Goal: Task Accomplishment & Management: Manage account settings

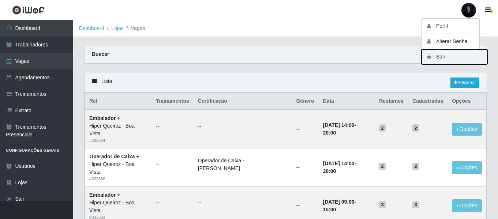
click at [443, 57] on button "Sair" at bounding box center [454, 56] width 66 height 15
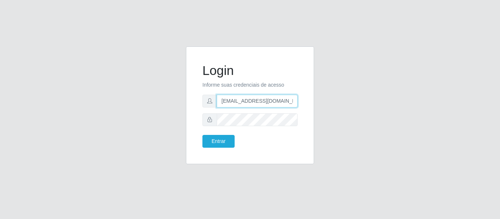
drag, startPoint x: 282, startPoint y: 103, endPoint x: 286, endPoint y: 102, distance: 4.6
click at [282, 103] on input "[EMAIL_ADDRESS][DOMAIN_NAME]" at bounding box center [257, 101] width 81 height 13
drag, startPoint x: 287, startPoint y: 101, endPoint x: 258, endPoint y: 103, distance: 29.7
click at [258, 103] on input "[EMAIL_ADDRESS][DOMAIN_NAME]" at bounding box center [257, 101] width 81 height 13
click at [275, 102] on input "anacarina390@sup" at bounding box center [257, 101] width 81 height 13
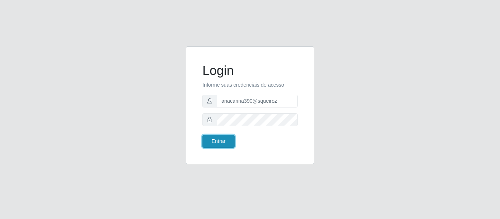
click at [224, 143] on button "Entrar" at bounding box center [218, 141] width 32 height 13
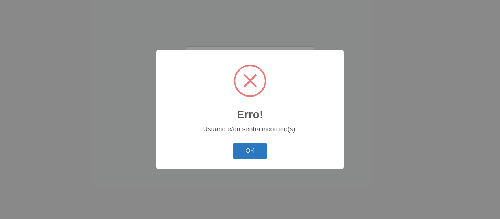
click at [256, 150] on button "OK" at bounding box center [250, 151] width 34 height 17
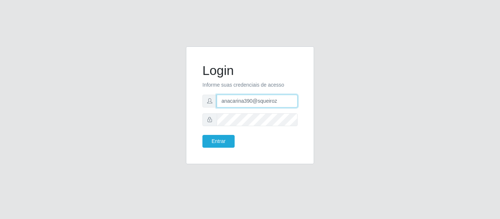
drag, startPoint x: 282, startPoint y: 102, endPoint x: 145, endPoint y: 99, distance: 137.6
click at [145, 99] on div "Login Informe suas credenciais de acesso anacarina390@squeiroz Entrar" at bounding box center [249, 109] width 417 height 127
paste input "[DOMAIN_NAME]"
type input "[EMAIL_ADDRESS][DOMAIN_NAME]"
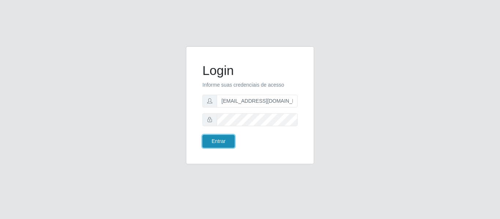
click at [215, 143] on button "Entrar" at bounding box center [218, 141] width 32 height 13
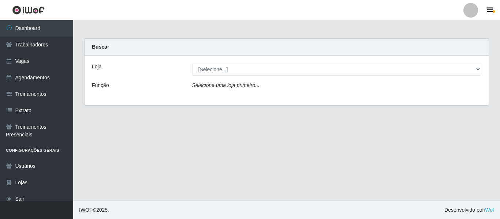
click at [471, 11] on div at bounding box center [470, 10] width 15 height 15
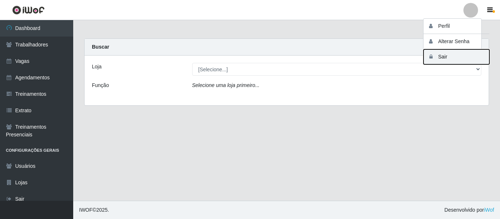
click at [451, 57] on button "Sair" at bounding box center [456, 56] width 66 height 15
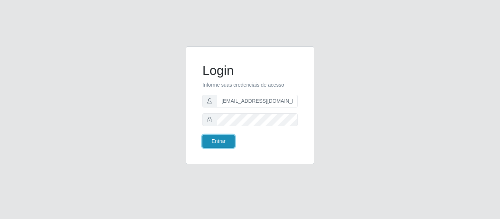
click at [221, 139] on button "Entrar" at bounding box center [218, 141] width 32 height 13
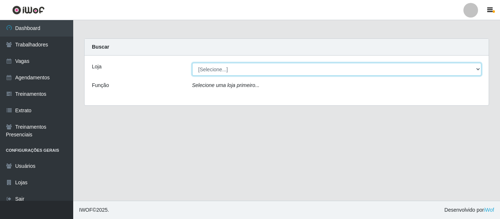
click at [207, 71] on select "[Selecione...] Supermercado Queiroz - [GEOGRAPHIC_DATA]" at bounding box center [336, 69] width 289 height 13
select select "496"
click at [192, 63] on select "[Selecione...] Supermercado Queiroz - [GEOGRAPHIC_DATA]" at bounding box center [336, 69] width 289 height 13
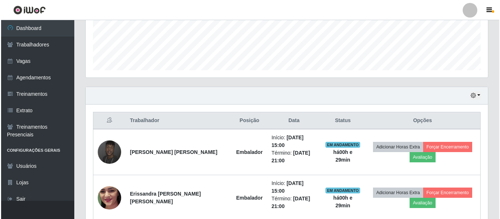
scroll to position [213, 0]
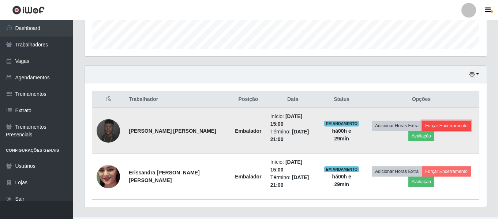
click at [446, 123] on button "Forçar Encerramento" at bounding box center [446, 126] width 49 height 10
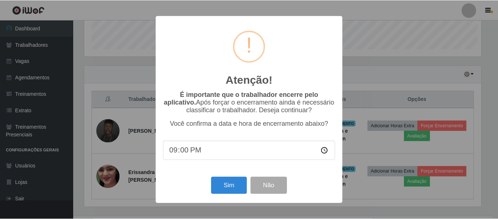
scroll to position [152, 398]
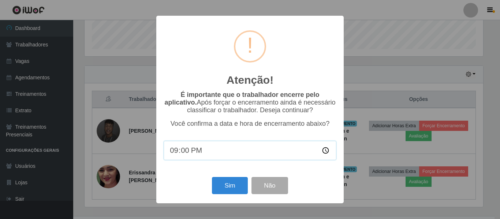
drag, startPoint x: 190, startPoint y: 147, endPoint x: 181, endPoint y: 149, distance: 8.3
click at [189, 147] on input "21:00" at bounding box center [250, 150] width 173 height 19
type input "15:30"
click at [273, 185] on button "Não" at bounding box center [269, 185] width 36 height 17
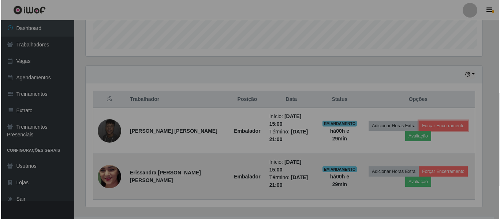
scroll to position [152, 402]
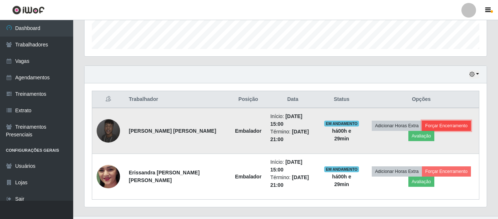
click at [440, 122] on button "Forçar Encerramento" at bounding box center [446, 126] width 49 height 10
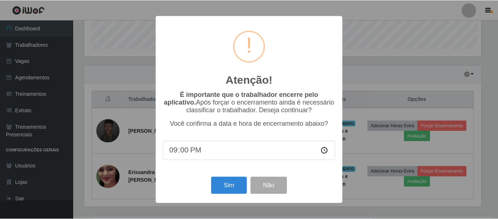
scroll to position [152, 398]
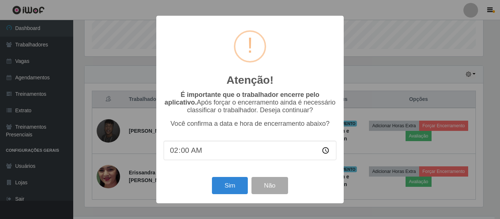
type input "21:00"
click at [277, 187] on button "Não" at bounding box center [269, 185] width 36 height 17
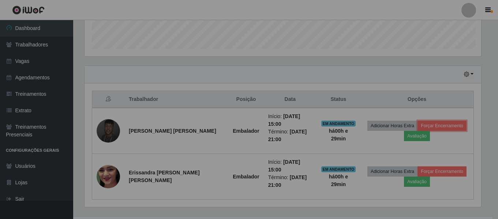
scroll to position [152, 402]
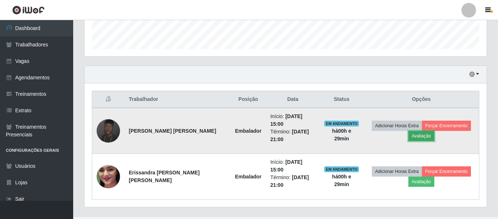
click at [408, 135] on button "Avaliação" at bounding box center [421, 136] width 26 height 10
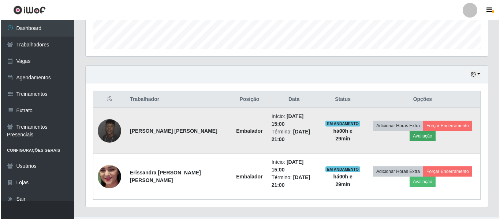
scroll to position [152, 398]
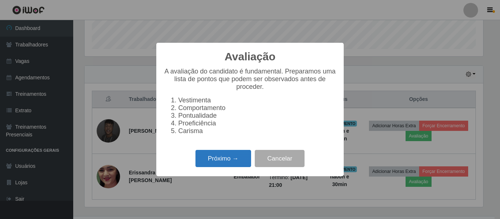
click at [232, 162] on button "Próximo →" at bounding box center [223, 158] width 56 height 17
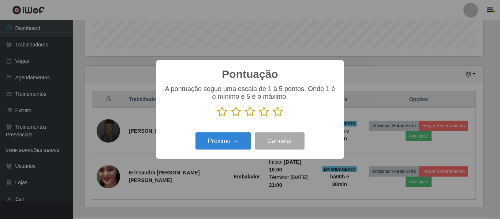
scroll to position [365702, 365456]
click at [263, 113] on icon at bounding box center [264, 111] width 10 height 11
click at [259, 117] on input "radio" at bounding box center [259, 117] width 0 height 0
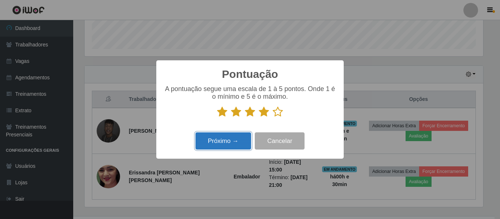
click at [226, 145] on button "Próximo →" at bounding box center [223, 140] width 56 height 17
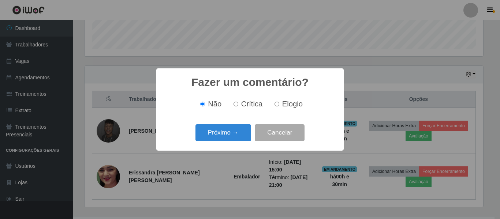
click at [281, 106] on label "Elogio" at bounding box center [286, 104] width 31 height 8
click at [279, 106] on input "Elogio" at bounding box center [276, 104] width 5 height 5
radio input "true"
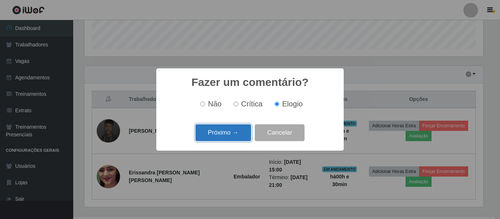
click at [227, 134] on button "Próximo →" at bounding box center [223, 132] width 56 height 17
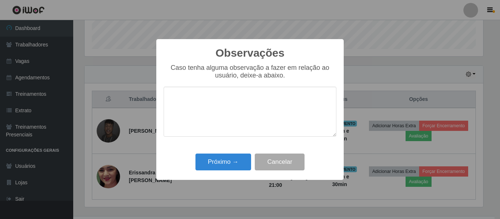
click at [221, 102] on textarea at bounding box center [250, 112] width 173 height 50
type textarea "P"
type textarea "F"
type textarea "Fez o uso do celular"
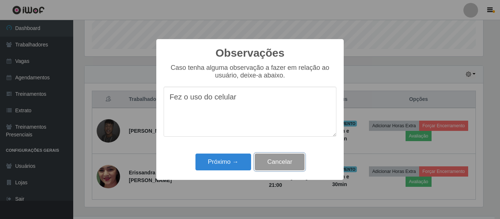
click at [290, 161] on button "Cancelar" at bounding box center [280, 162] width 50 height 17
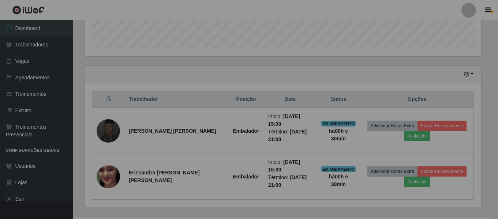
scroll to position [152, 402]
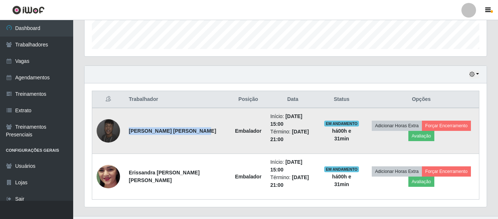
drag, startPoint x: 129, startPoint y: 123, endPoint x: 142, endPoint y: 131, distance: 14.9
click at [142, 131] on td "[PERSON_NAME] [PERSON_NAME]" at bounding box center [177, 131] width 106 height 46
copy strong "[PERSON_NAME] [PERSON_NAME]"
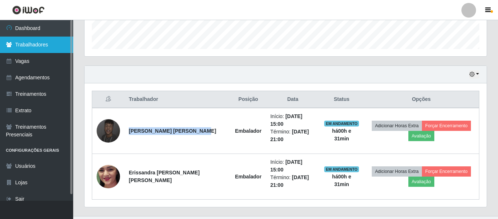
click at [39, 46] on link "Trabalhadores" at bounding box center [36, 45] width 73 height 16
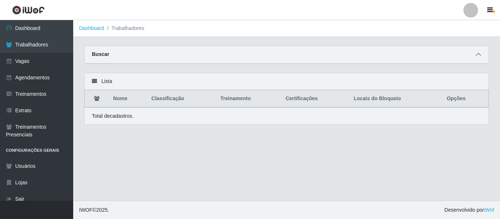
click at [478, 56] on icon at bounding box center [478, 54] width 5 height 5
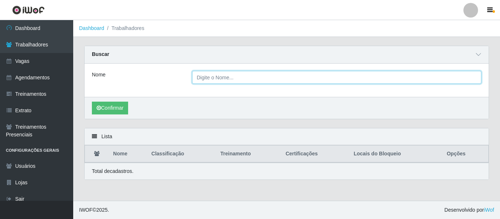
click at [198, 79] on input "Nome" at bounding box center [336, 77] width 289 height 13
paste input "[PERSON_NAME] [PERSON_NAME]"
type input "[PERSON_NAME] [PERSON_NAME]"
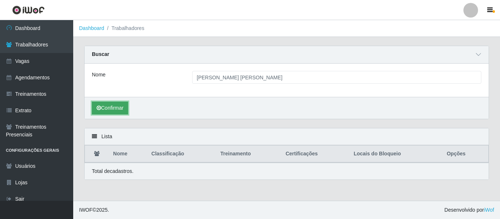
click at [119, 111] on button "Confirmar" at bounding box center [110, 108] width 36 height 13
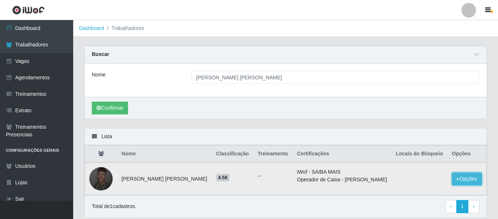
click at [460, 177] on button "Opções" at bounding box center [467, 179] width 30 height 13
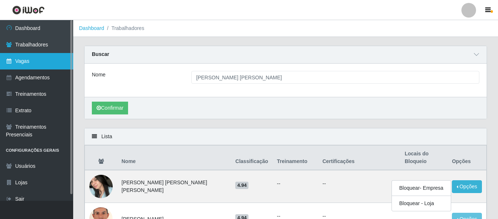
click at [24, 61] on link "Vagas" at bounding box center [36, 61] width 73 height 16
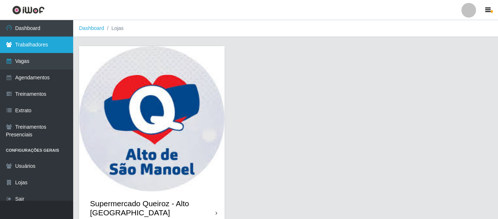
click at [27, 42] on link "Trabalhadores" at bounding box center [36, 45] width 73 height 16
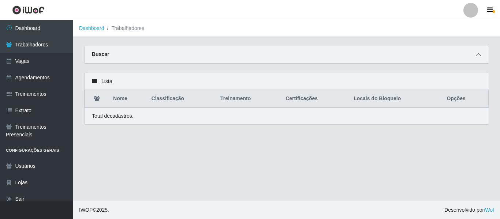
click at [479, 55] on icon at bounding box center [478, 54] width 5 height 5
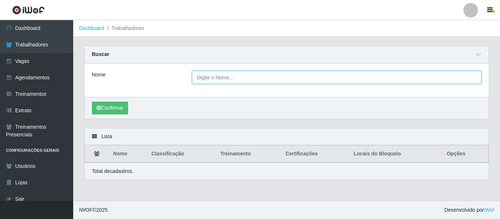
click at [390, 76] on input "Nome" at bounding box center [336, 77] width 289 height 13
click at [226, 79] on input "Nome" at bounding box center [336, 77] width 289 height 13
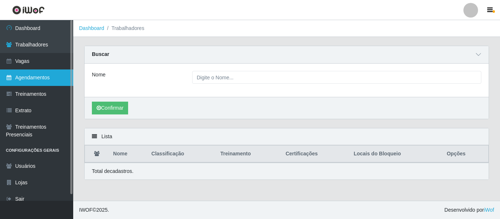
click at [26, 84] on link "Agendamentos" at bounding box center [36, 78] width 73 height 16
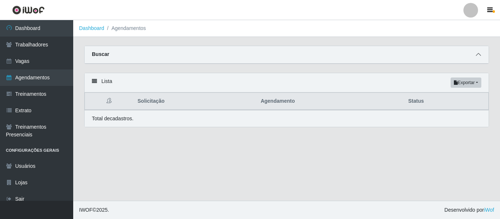
click at [478, 57] on icon at bounding box center [478, 54] width 5 height 5
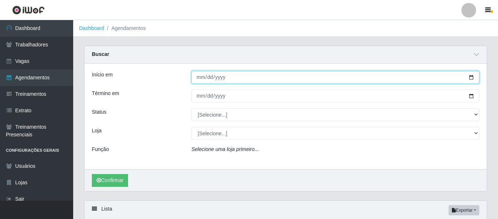
click at [470, 78] on input "Início em" at bounding box center [335, 77] width 288 height 13
type input "2025-08-23"
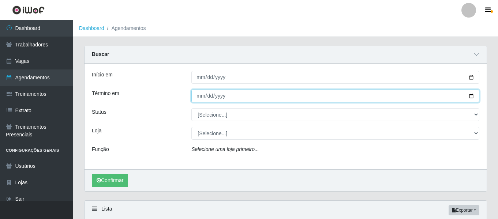
click at [469, 97] on input "Término em" at bounding box center [335, 96] width 288 height 13
type input "2025-08-23"
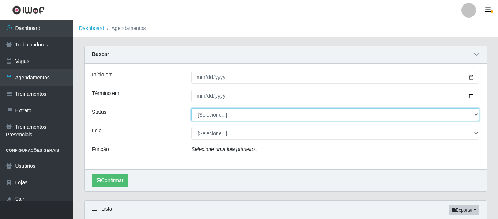
click at [203, 116] on select "[Selecione...] AGENDADO AGUARDANDO LIBERAR EM ANDAMENTO EM REVISÃO FINALIZADO C…" at bounding box center [335, 114] width 288 height 13
select select "AGENDADO"
click at [191, 109] on select "[Selecione...] AGENDADO AGUARDANDO LIBERAR EM ANDAMENTO EM REVISÃO FINALIZADO C…" at bounding box center [335, 114] width 288 height 13
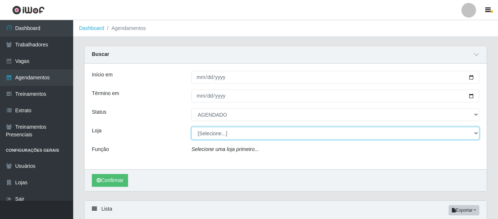
click at [207, 134] on select "[Selecione...] Supermercado Queiroz - [GEOGRAPHIC_DATA]" at bounding box center [335, 133] width 288 height 13
select select "496"
click at [191, 127] on select "[Selecione...] Supermercado Queiroz - [GEOGRAPHIC_DATA]" at bounding box center [335, 133] width 288 height 13
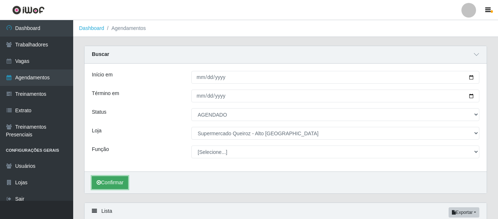
click at [113, 185] on button "Confirmar" at bounding box center [110, 182] width 36 height 13
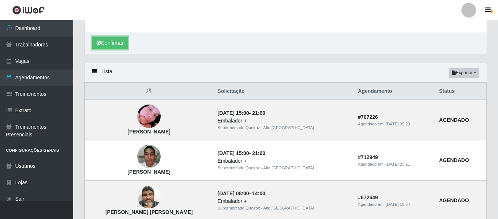
scroll to position [175, 0]
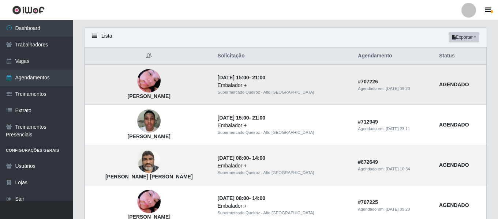
drag, startPoint x: 108, startPoint y: 97, endPoint x: 174, endPoint y: 102, distance: 66.0
click at [174, 102] on td "Iara Micely Almeida Araújo" at bounding box center [149, 84] width 128 height 41
copy strong "Iara Micely Almeida Araújo"
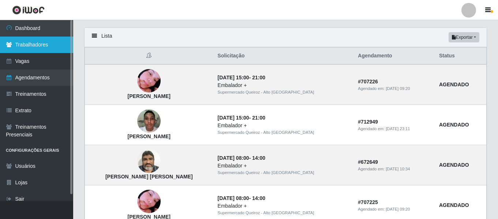
click at [44, 50] on link "Trabalhadores" at bounding box center [36, 45] width 73 height 16
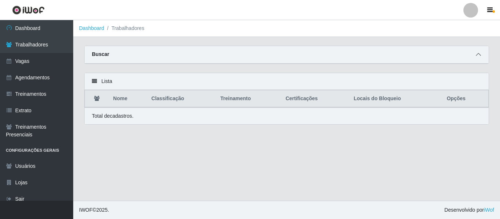
click at [476, 53] on icon at bounding box center [478, 54] width 5 height 5
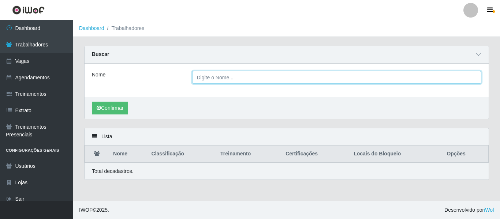
click at [234, 77] on input "Nome" at bounding box center [336, 77] width 289 height 13
paste input "Iara Micely Almeida Araújo"
type input "Iara Micely Almeida Araújo"
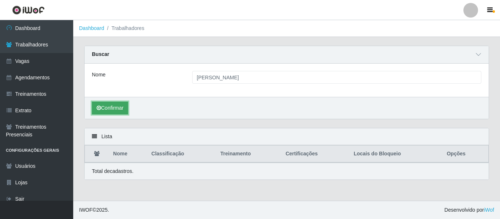
click at [111, 107] on button "Confirmar" at bounding box center [110, 108] width 36 height 13
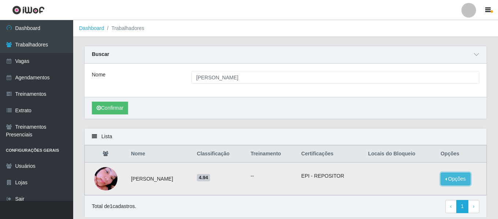
click at [457, 179] on button "Opções" at bounding box center [455, 179] width 30 height 13
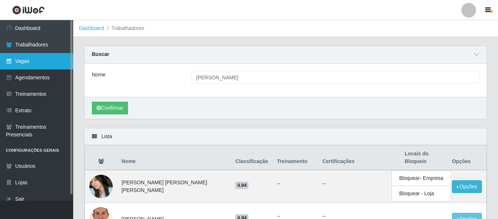
click at [37, 61] on link "Vagas" at bounding box center [36, 61] width 73 height 16
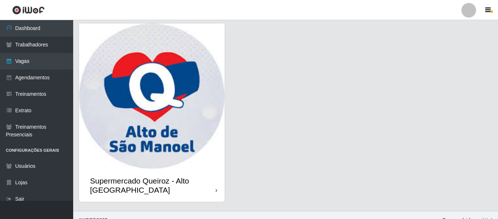
scroll to position [33, 0]
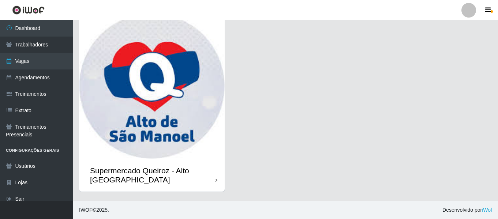
click at [130, 168] on div "Supermercado Queiroz - Alto [GEOGRAPHIC_DATA]" at bounding box center [152, 175] width 125 height 18
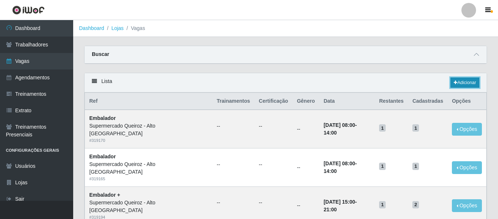
click at [463, 82] on link "Adicionar" at bounding box center [464, 83] width 29 height 10
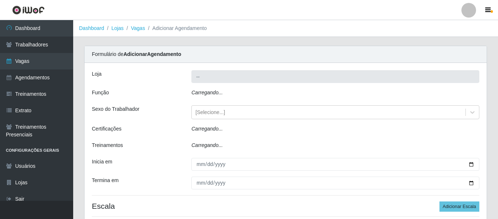
type input "Supermercado Queiroz - Alto [GEOGRAPHIC_DATA]"
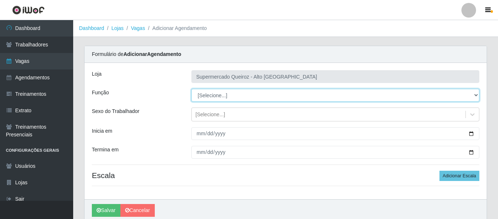
click at [254, 95] on select "[Selecione...] Embalador Embalador + Embalador ++ Repositor Repositor + Reposit…" at bounding box center [335, 95] width 288 height 13
select select "70"
click at [191, 89] on select "[Selecione...] Embalador Embalador + Embalador ++ Repositor Repositor + Reposit…" at bounding box center [335, 95] width 288 height 13
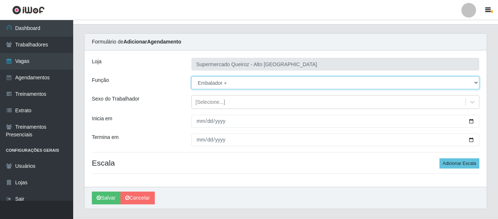
scroll to position [30, 0]
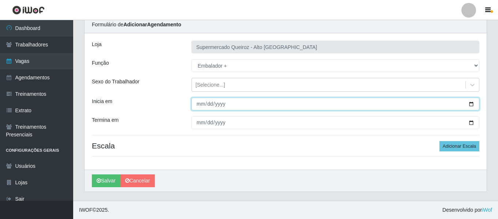
click at [196, 110] on input "Inicia em" at bounding box center [335, 104] width 288 height 13
click at [200, 106] on input "Inicia em" at bounding box center [335, 104] width 288 height 13
type input "2025-08-23"
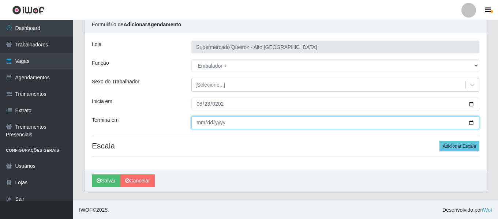
click at [198, 125] on input "Termina em" at bounding box center [335, 122] width 288 height 13
type input "2025-08-24"
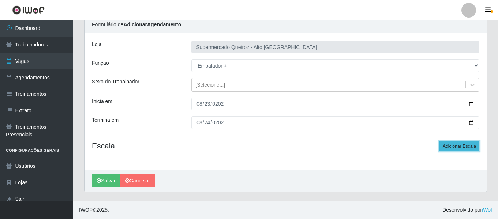
click at [464, 148] on button "Adicionar Escala" at bounding box center [459, 146] width 40 height 10
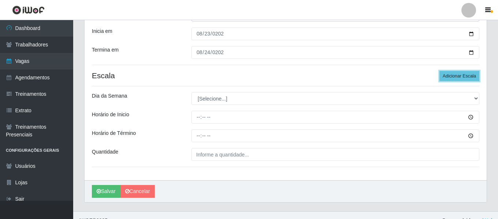
scroll to position [103, 0]
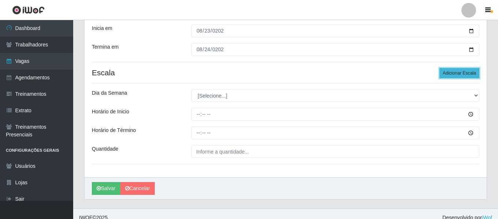
click at [452, 73] on button "Adicionar Escala" at bounding box center [459, 73] width 40 height 10
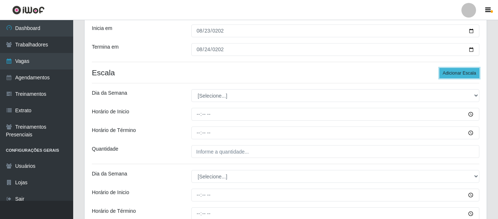
click at [452, 73] on button "Adicionar Escala" at bounding box center [459, 73] width 40 height 10
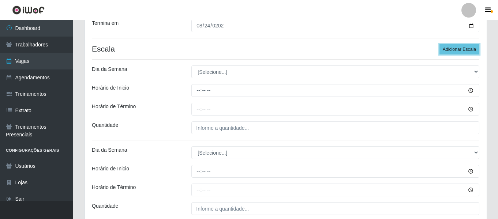
scroll to position [139, 0]
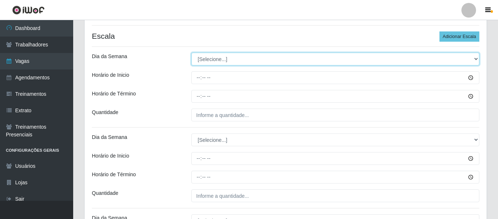
click at [202, 64] on select "[Selecione...] Segunda Terça Quarta Quinta Sexta Sábado Domingo" at bounding box center [335, 59] width 288 height 13
select select "6"
click at [191, 53] on select "[Selecione...] Segunda Terça Quarta Quinta Sexta Sábado Domingo" at bounding box center [335, 59] width 288 height 13
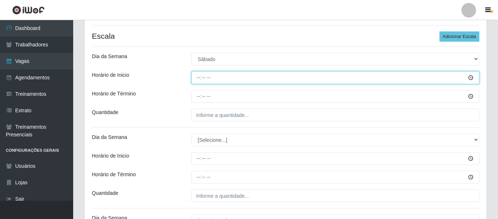
click at [198, 77] on input "Horário de Inicio" at bounding box center [335, 77] width 288 height 13
type input "09:00"
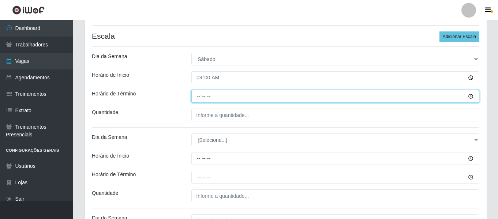
click at [195, 101] on input "Horário de Término" at bounding box center [335, 96] width 288 height 13
type input "15:00"
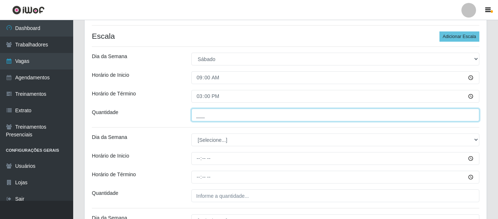
click at [199, 119] on input "___" at bounding box center [335, 115] width 288 height 13
type input "1__"
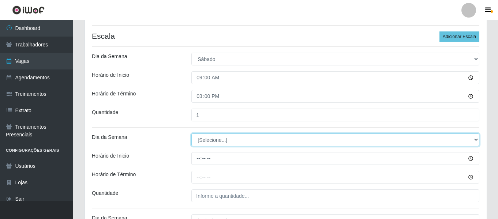
click at [207, 140] on select "[Selecione...] Segunda Terça Quarta Quinta Sexta Sábado Domingo" at bounding box center [335, 140] width 288 height 13
select select "6"
click at [191, 134] on select "[Selecione...] Segunda Terça Quarta Quinta Sexta Sábado Domingo" at bounding box center [335, 140] width 288 height 13
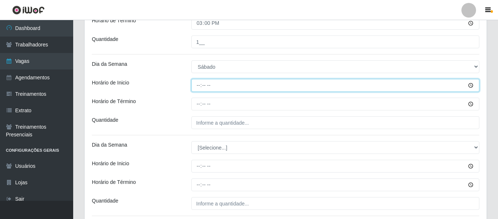
click at [199, 88] on input "Horário de Inicio" at bounding box center [335, 85] width 288 height 13
type input "15:00"
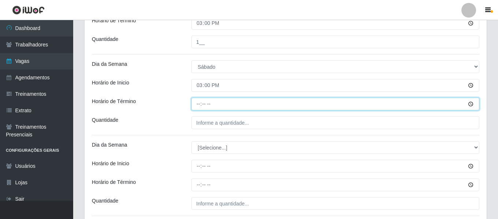
click at [198, 101] on input "Horário de Término" at bounding box center [335, 104] width 288 height 13
type input "21:00"
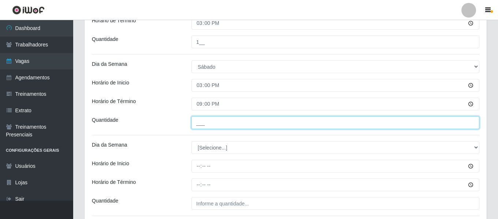
click at [201, 125] on input "___" at bounding box center [335, 122] width 288 height 13
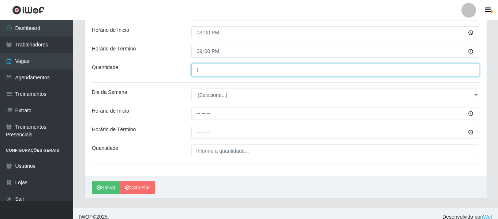
scroll to position [272, 0]
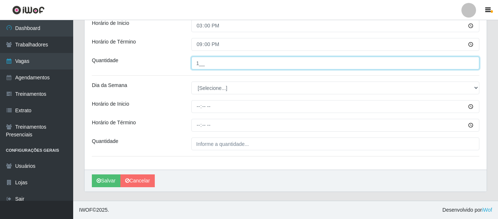
type input "1__"
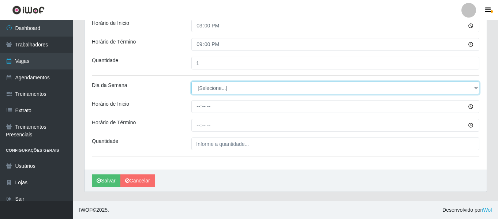
click at [212, 86] on select "[Selecione...] Segunda Terça Quarta Quinta Sexta Sábado Domingo" at bounding box center [335, 88] width 288 height 13
select select "0"
click at [191, 82] on select "[Selecione...] Segunda Terça Quarta Quinta Sexta Sábado Domingo" at bounding box center [335, 88] width 288 height 13
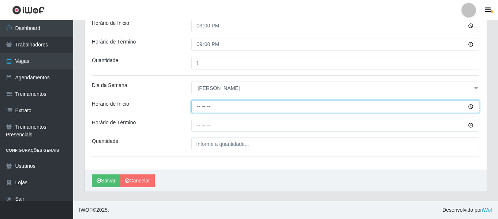
click at [199, 109] on input "Horário de Inicio" at bounding box center [335, 106] width 288 height 13
type input "08:00"
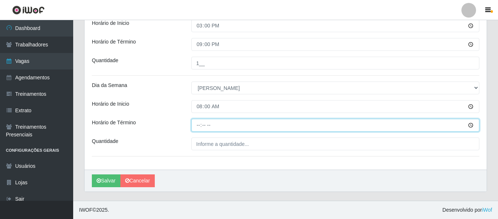
click at [199, 124] on input "Horário de Término" at bounding box center [335, 125] width 288 height 13
type input "14:00"
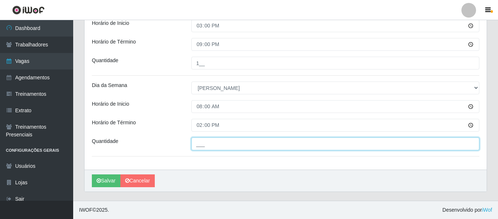
click at [199, 143] on input "___" at bounding box center [335, 144] width 288 height 13
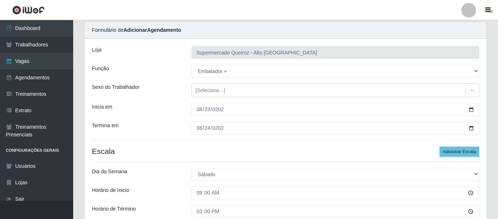
scroll to position [37, 0]
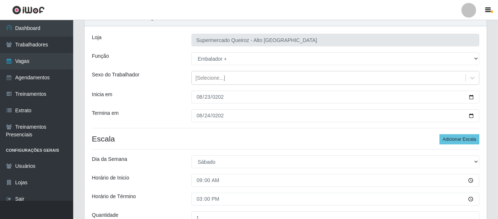
type input "1__"
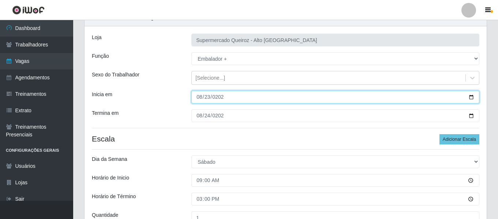
click at [471, 99] on input "2025-08-23" at bounding box center [335, 97] width 288 height 13
type input "2025-09-01"
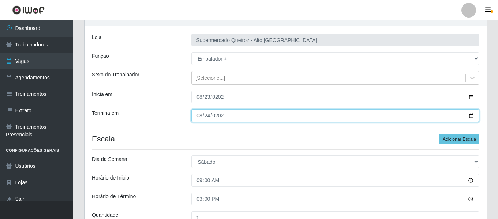
click at [471, 115] on input "2025-08-24" at bounding box center [335, 115] width 288 height 13
type input "2025-09-30"
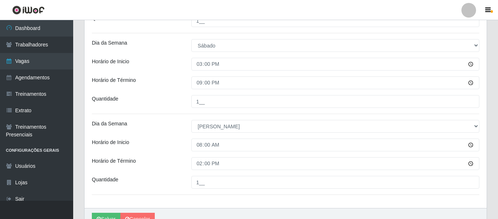
scroll to position [256, 0]
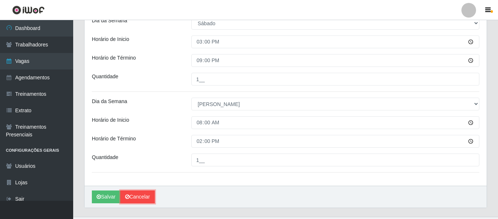
click at [143, 196] on link "Cancelar" at bounding box center [137, 197] width 34 height 13
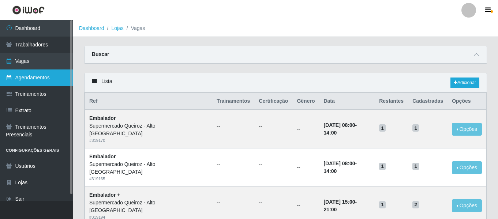
click at [46, 76] on link "Agendamentos" at bounding box center [36, 78] width 73 height 16
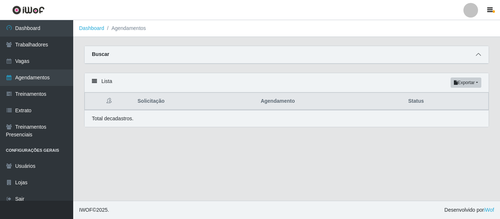
click at [479, 53] on icon at bounding box center [478, 54] width 5 height 5
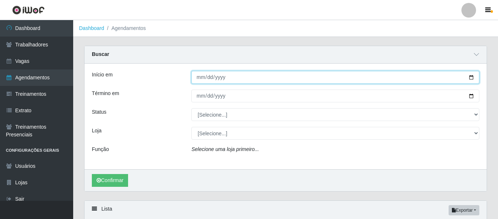
click at [470, 75] on input "Início em" at bounding box center [335, 77] width 288 height 13
type input "2025-08-21"
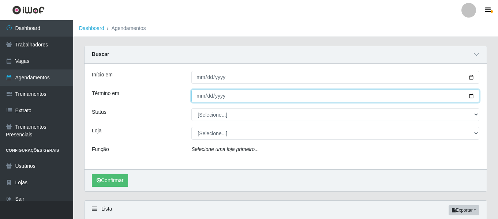
click at [469, 98] on input "Término em" at bounding box center [335, 96] width 288 height 13
type input "2025-08-21"
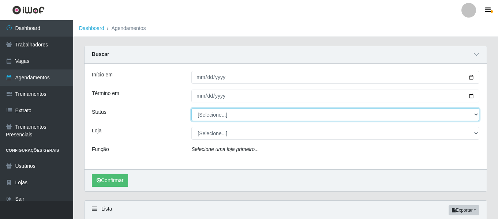
click at [205, 116] on select "[Selecione...] AGENDADO AGUARDANDO LIBERAR EM ANDAMENTO EM REVISÃO FINALIZADO C…" at bounding box center [335, 114] width 288 height 13
select select "FINALIZADO"
click at [191, 109] on select "[Selecione...] AGENDADO AGUARDANDO LIBERAR EM ANDAMENTO EM REVISÃO FINALIZADO C…" at bounding box center [335, 114] width 288 height 13
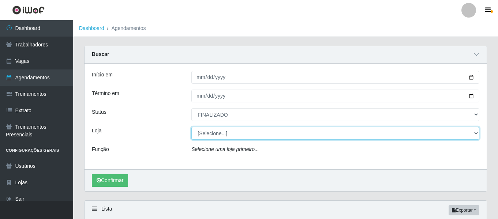
click at [206, 138] on select "[Selecione...] Supermercado Queiroz - [GEOGRAPHIC_DATA]" at bounding box center [335, 133] width 288 height 13
select select "496"
click at [191, 127] on select "[Selecione...] Supermercado Queiroz - [GEOGRAPHIC_DATA]" at bounding box center [335, 133] width 288 height 13
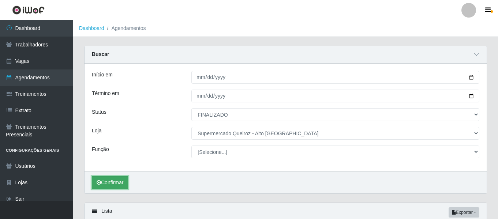
click at [118, 179] on button "Confirmar" at bounding box center [110, 182] width 36 height 13
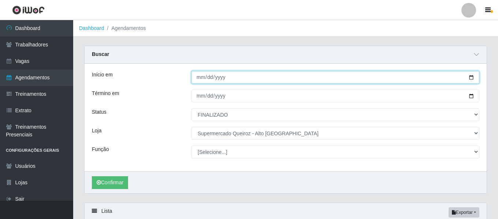
click at [469, 74] on input "2025-08-21" at bounding box center [335, 77] width 288 height 13
type input "2025-08-23"
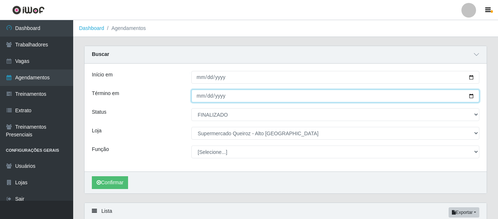
click at [472, 94] on input "2025-08-21" at bounding box center [335, 96] width 288 height 13
type input "2025-08-23"
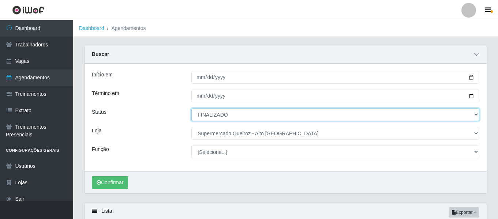
click at [232, 120] on select "[Selecione...] AGENDADO AGUARDANDO LIBERAR EM ANDAMENTO EM REVISÃO FINALIZADO C…" at bounding box center [335, 114] width 288 height 13
select select "AGENDADO"
click at [191, 109] on select "[Selecione...] AGENDADO AGUARDANDO LIBERAR EM ANDAMENTO EM REVISÃO FINALIZADO C…" at bounding box center [335, 114] width 288 height 13
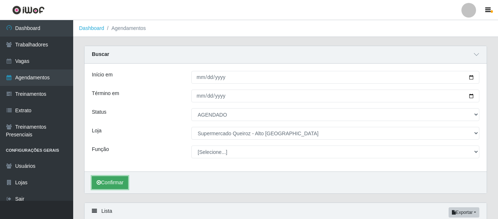
click at [105, 179] on button "Confirmar" at bounding box center [110, 182] width 36 height 13
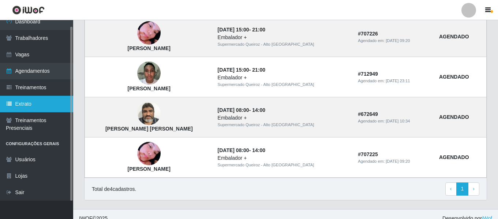
scroll to position [232, 0]
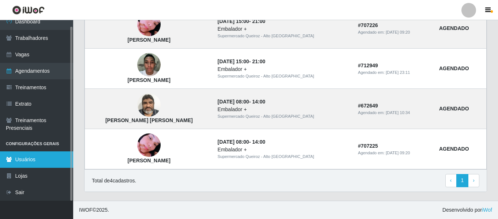
click at [30, 162] on link "Usuários" at bounding box center [36, 159] width 73 height 16
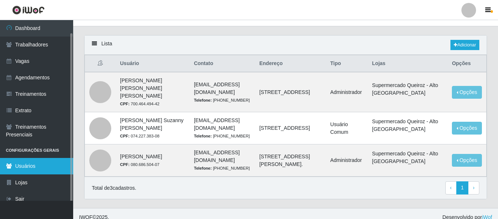
scroll to position [7, 0]
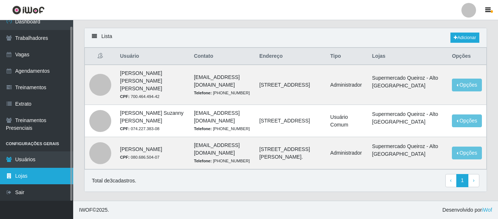
click at [31, 177] on link "Lojas" at bounding box center [36, 176] width 73 height 16
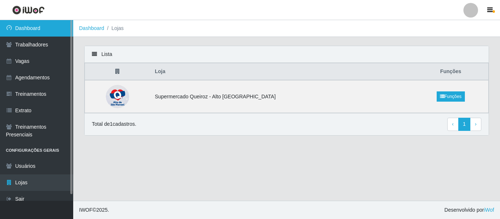
click at [42, 35] on link "Dashboard" at bounding box center [36, 28] width 73 height 16
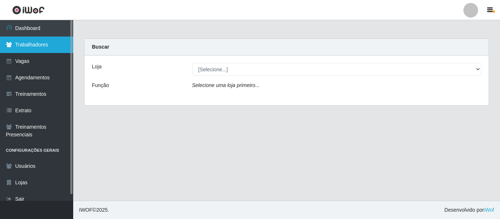
click at [49, 46] on link "Trabalhadores" at bounding box center [36, 45] width 73 height 16
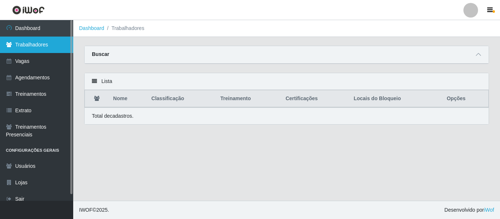
click at [53, 44] on link "Trabalhadores" at bounding box center [36, 45] width 73 height 16
click at [35, 42] on link "Trabalhadores" at bounding box center [36, 45] width 73 height 16
click at [37, 48] on link "Trabalhadores" at bounding box center [36, 45] width 73 height 16
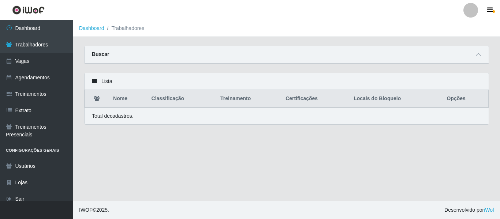
click at [130, 29] on li "Trabalhadores" at bounding box center [124, 29] width 40 height 8
click at [480, 39] on main "Dashboard Trabalhadores Carregando... Buscar Nome Confirmar Lista Nome Classifi…" at bounding box center [286, 110] width 427 height 181
click at [475, 59] on span at bounding box center [478, 54] width 9 height 8
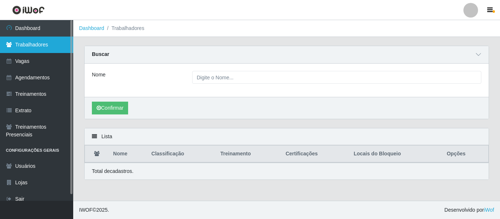
click at [35, 48] on link "Trabalhadores" at bounding box center [36, 45] width 73 height 16
